Goal: Task Accomplishment & Management: Use online tool/utility

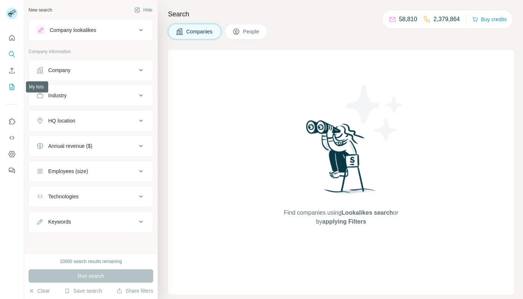
click at [10, 86] on icon "My lists" at bounding box center [12, 87] width 5 height 6
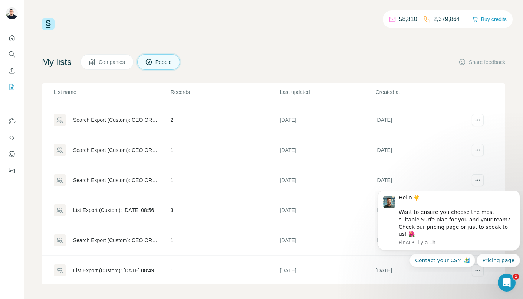
scroll to position [2, 0]
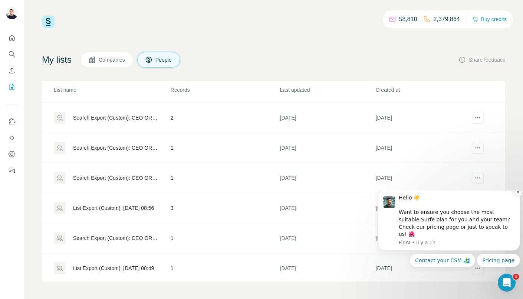
click at [517, 194] on icon "Dismiss notification" at bounding box center [518, 192] width 4 height 4
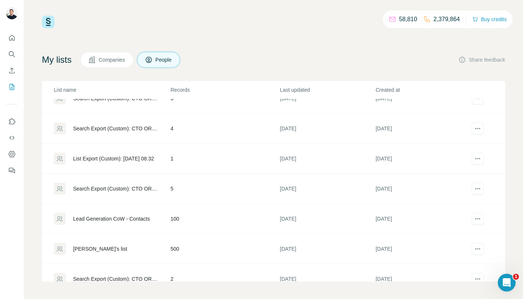
scroll to position [1071, 0]
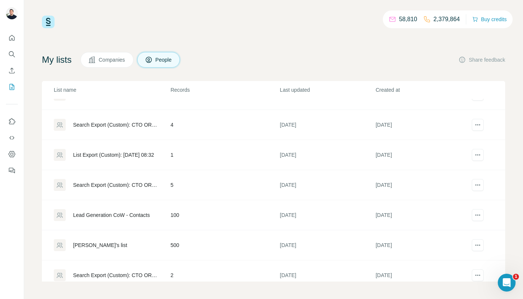
click at [127, 212] on div "Lead Generation CoW - Contacts" at bounding box center [111, 214] width 77 height 7
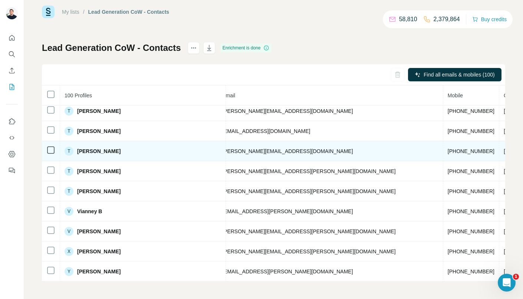
scroll to position [1836, 0]
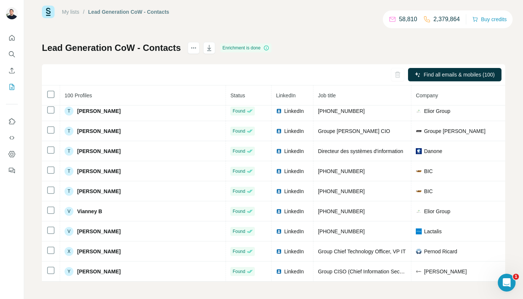
click at [97, 65] on div "Find all emails & mobiles (100)" at bounding box center [273, 74] width 463 height 21
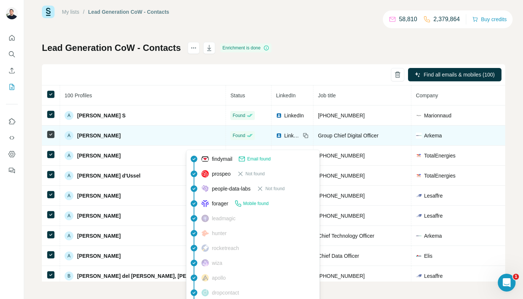
scroll to position [0, 0]
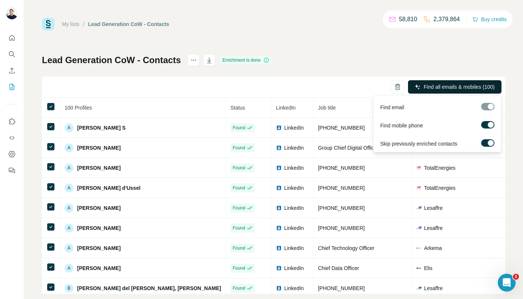
click at [435, 87] on span "Find all emails & mobiles (100)" at bounding box center [459, 86] width 71 height 7
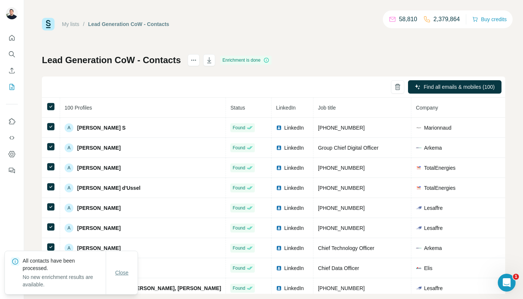
click at [125, 273] on span "Close" at bounding box center [121, 272] width 13 height 7
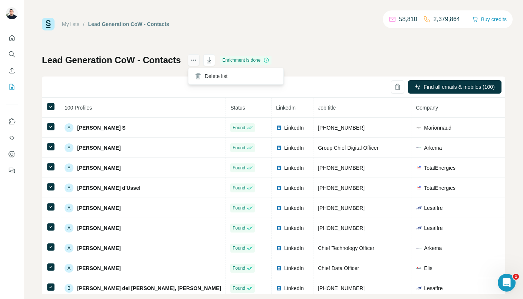
click at [196, 63] on icon "actions" at bounding box center [193, 59] width 7 height 7
click at [210, 59] on icon "button" at bounding box center [209, 59] width 7 height 7
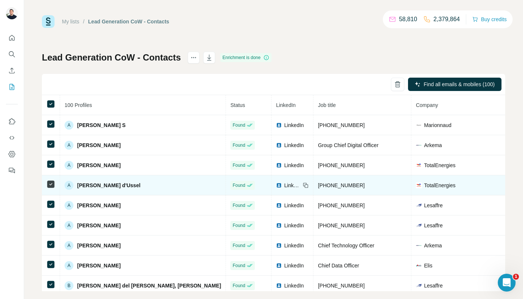
scroll to position [4, 0]
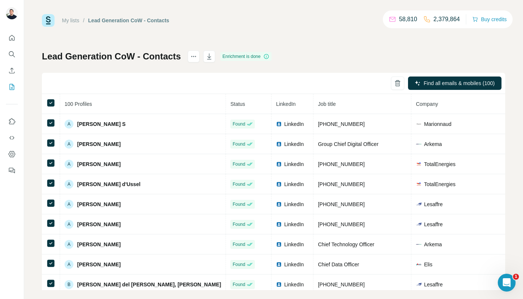
click at [207, 298] on div "My lists / Lead Generation CoW - Contacts 58,810 2,379,864 Buy credits Lead Gen…" at bounding box center [273, 149] width 499 height 299
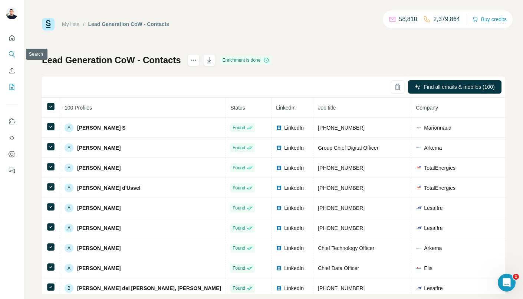
click at [10, 55] on icon "Search" at bounding box center [11, 53] width 7 height 7
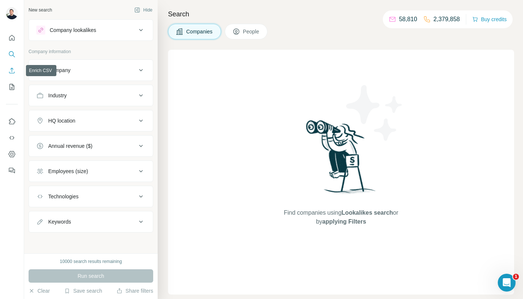
click at [11, 68] on icon "Enrich CSV" at bounding box center [11, 70] width 7 height 7
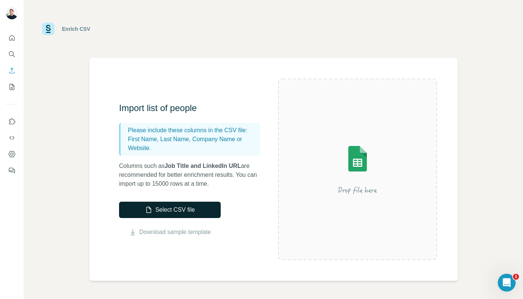
click at [161, 210] on button "Select CSV file" at bounding box center [170, 209] width 102 height 16
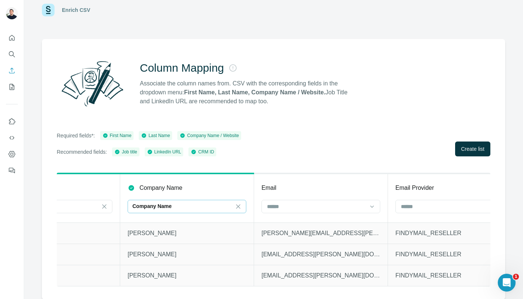
scroll to position [0, 615]
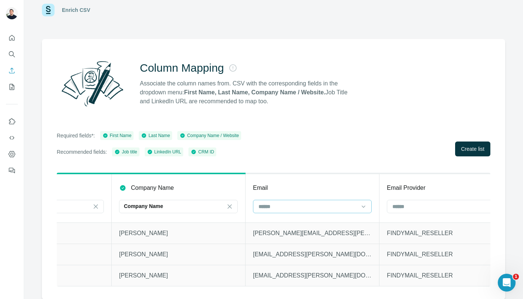
click at [335, 205] on input at bounding box center [308, 206] width 100 height 8
click at [305, 201] on div at bounding box center [308, 206] width 100 height 13
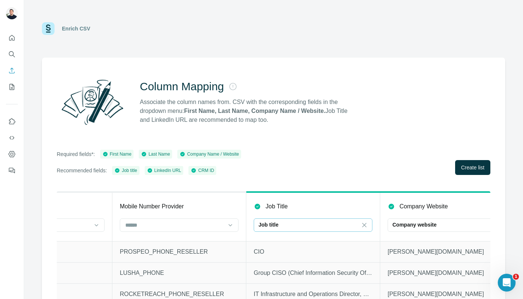
scroll to position [0, 0]
click at [370, 228] on input at bounding box center [372, 225] width 22 height 8
click at [325, 225] on input at bounding box center [309, 225] width 100 height 8
click at [362, 224] on icon at bounding box center [364, 225] width 7 height 7
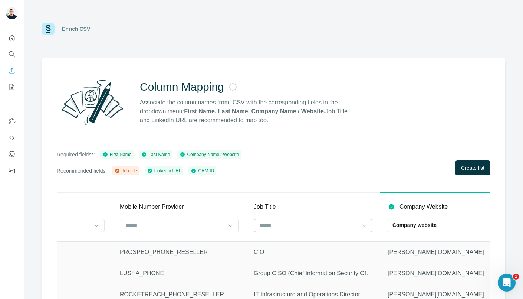
click at [337, 145] on div "Column Mapping Associate the column names from. CSV with the corresponding fiel…" at bounding box center [273, 188] width 463 height 260
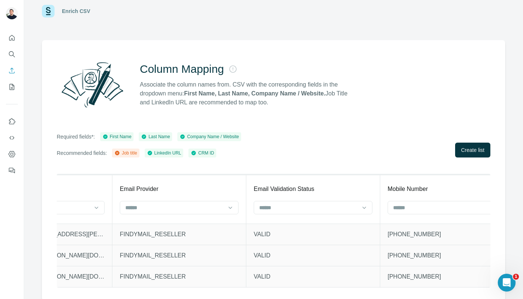
scroll to position [19, 0]
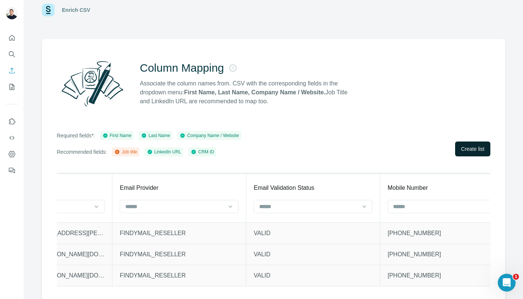
click at [467, 145] on span "Create list" at bounding box center [472, 148] width 23 height 7
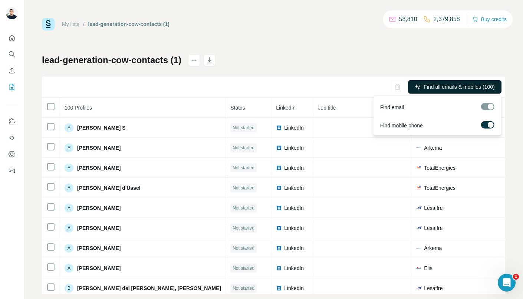
click at [470, 91] on button "Find all emails & mobiles (100)" at bounding box center [455, 86] width 94 height 13
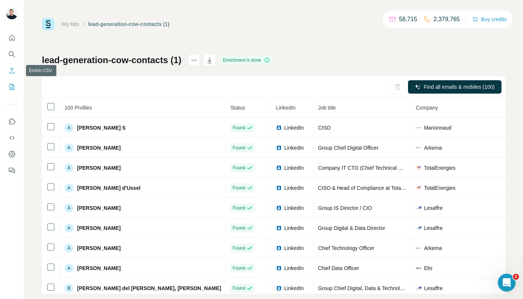
click at [15, 71] on icon "Enrich CSV" at bounding box center [11, 70] width 7 height 7
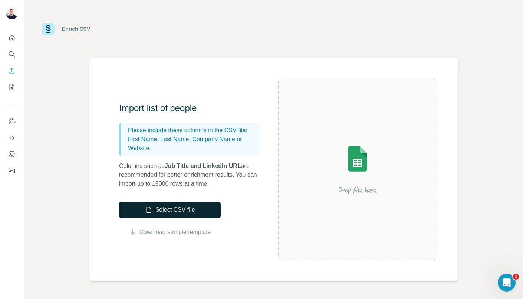
click at [192, 210] on button "Select CSV file" at bounding box center [170, 209] width 102 height 16
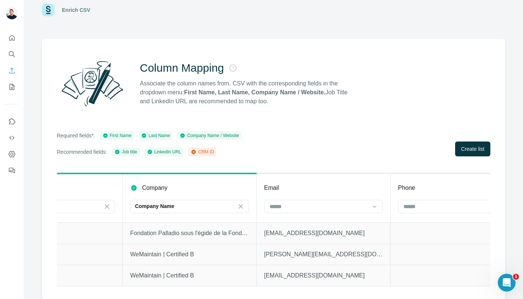
scroll to position [0, 210]
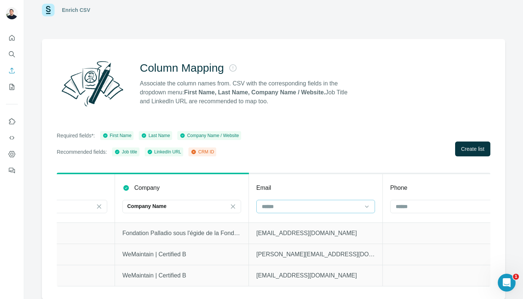
click at [313, 207] on input at bounding box center [311, 206] width 100 height 8
click at [311, 199] on th "Email" at bounding box center [316, 197] width 134 height 49
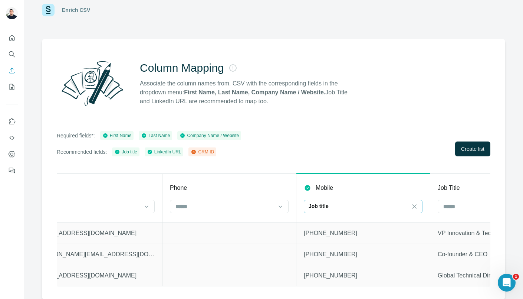
scroll to position [0, 443]
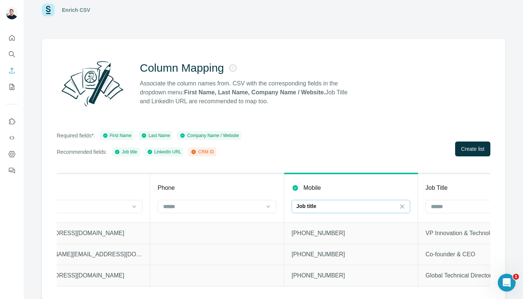
click at [324, 203] on div "Job title" at bounding box center [346, 205] width 100 height 7
click at [401, 207] on icon at bounding box center [402, 206] width 7 height 7
click at [350, 203] on input at bounding box center [346, 206] width 100 height 8
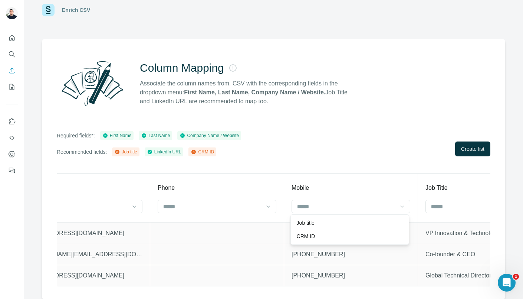
click at [341, 186] on div "Mobile" at bounding box center [351, 187] width 119 height 9
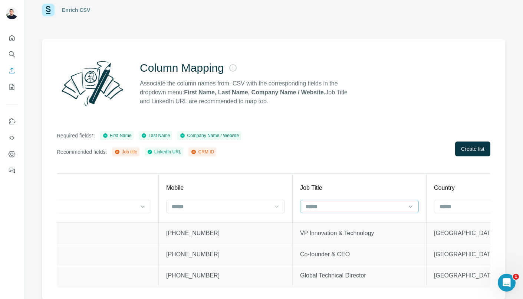
click at [351, 206] on input at bounding box center [355, 206] width 100 height 8
click at [383, 189] on div "Job Title" at bounding box center [359, 187] width 119 height 9
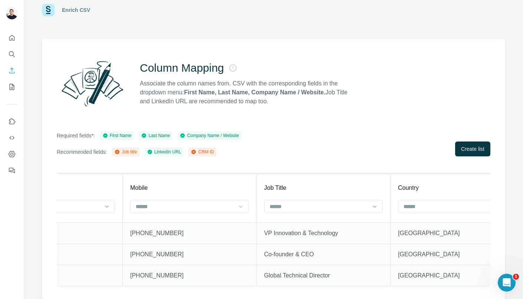
scroll to position [0, 734]
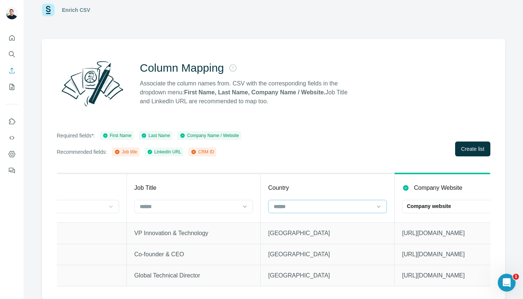
click at [334, 207] on input at bounding box center [323, 206] width 100 height 8
click at [316, 183] on div "Country" at bounding box center [327, 187] width 119 height 9
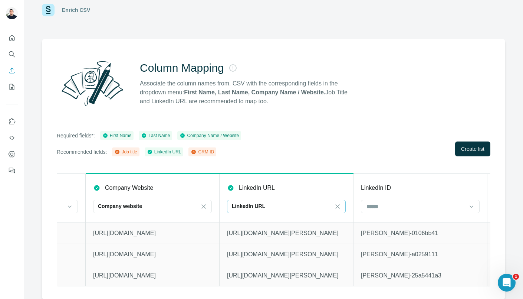
scroll to position [0, 1172]
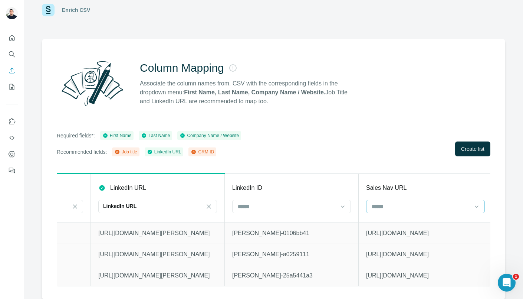
click at [377, 206] on input at bounding box center [421, 206] width 100 height 8
click at [396, 195] on th "Sales Nav URL" at bounding box center [426, 197] width 134 height 49
click at [476, 149] on span "Create list" at bounding box center [472, 148] width 23 height 7
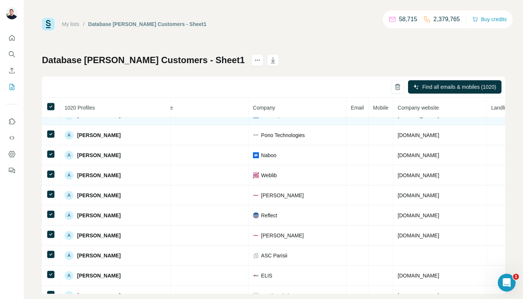
scroll to position [0, 108]
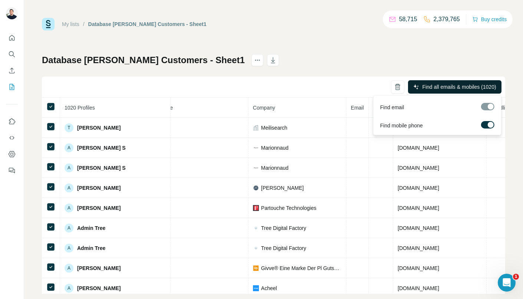
click at [442, 83] on span "Find all emails & mobiles (1020)" at bounding box center [459, 86] width 74 height 7
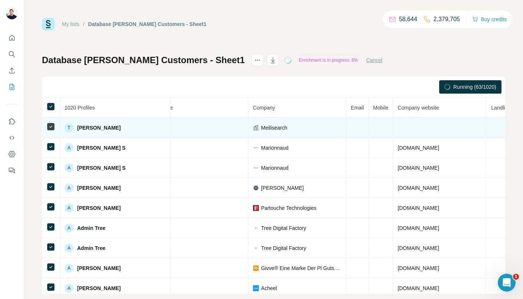
click at [457, 121] on td at bounding box center [440, 128] width 94 height 20
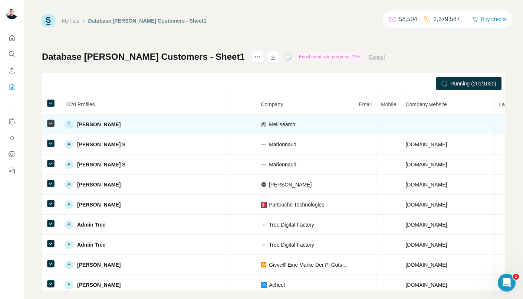
scroll to position [0, 0]
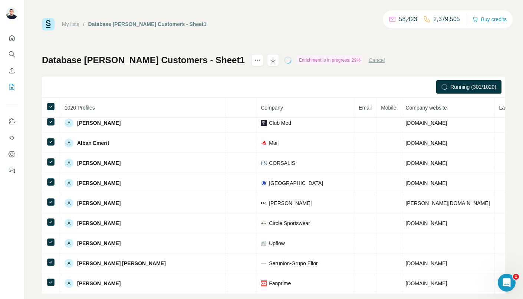
scroll to position [0, 155]
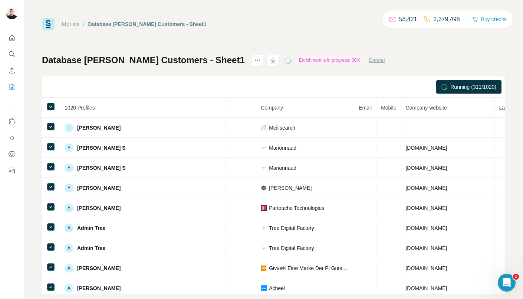
click at [383, 51] on div "My lists / Database [PERSON_NAME] Customers - Sheet1 58,421 2,379,498 Buy credi…" at bounding box center [273, 156] width 463 height 276
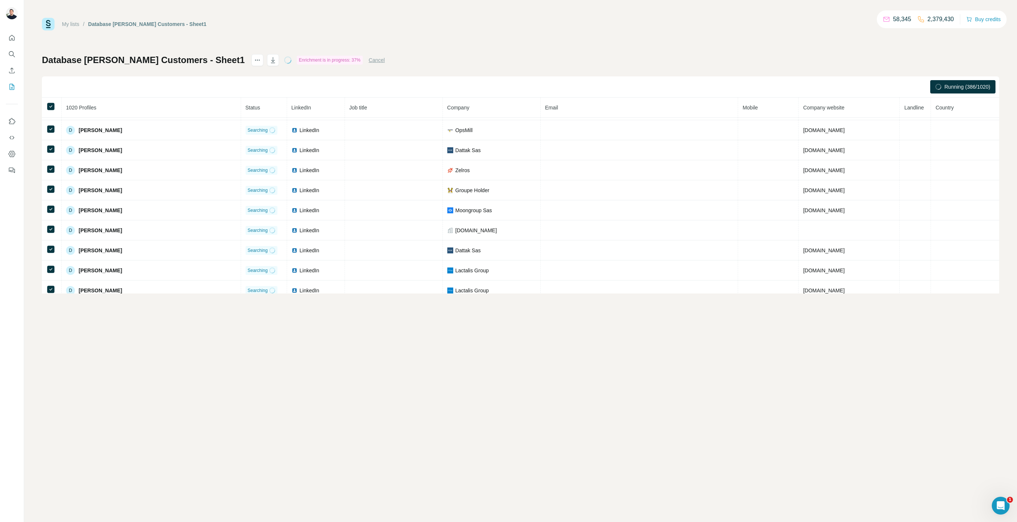
scroll to position [5386, 0]
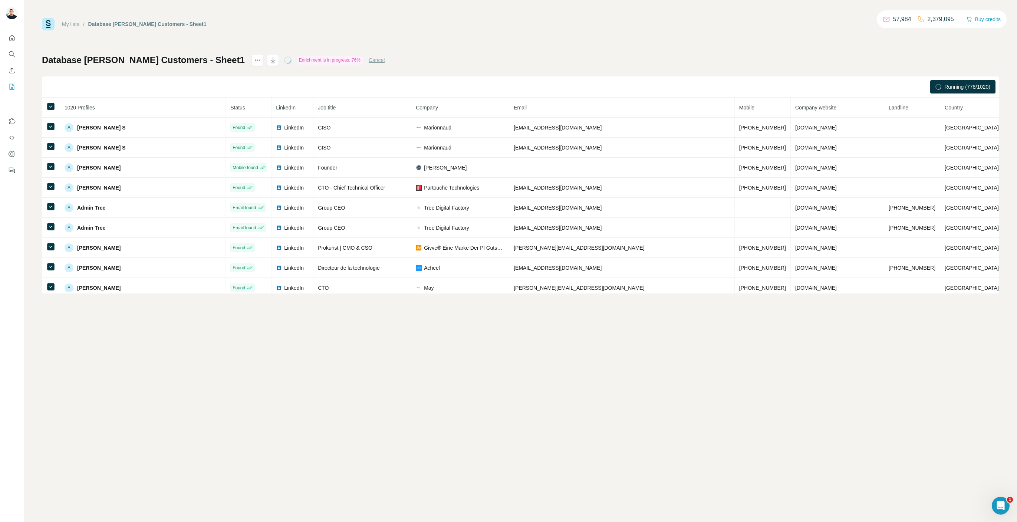
scroll to position [5386, 0]
